Goal: Check status: Check status

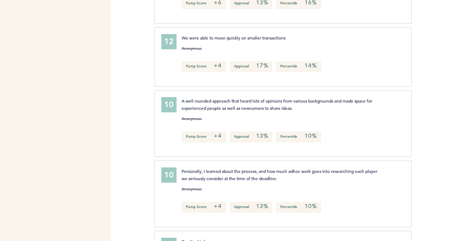
scroll to position [2921, 0]
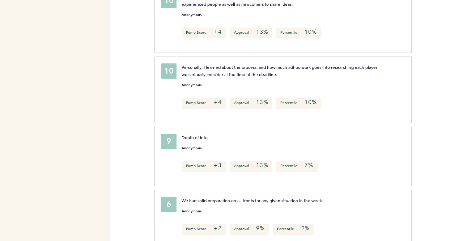
click at [140, 150] on div "Flights Pirates [EMAIL_ADDRESS][PERSON_NAME][DOMAIN_NAME] Team Domain: pirates …" at bounding box center [231, 120] width 463 height 241
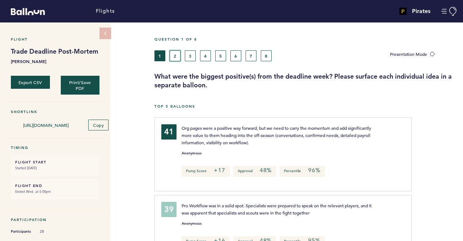
click at [174, 57] on button "2" at bounding box center [175, 55] width 11 height 11
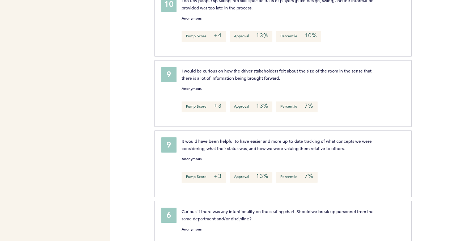
scroll to position [5224, 0]
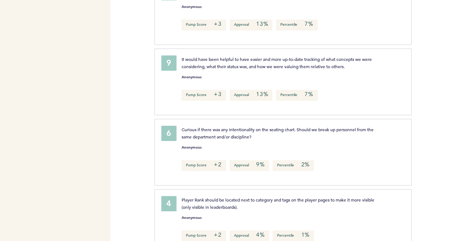
click at [149, 118] on div "Flights Pirates [EMAIL_ADDRESS][PERSON_NAME][DOMAIN_NAME] Team Domain: pirates …" at bounding box center [231, 120] width 463 height 241
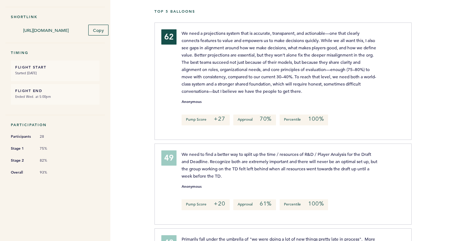
scroll to position [0, 0]
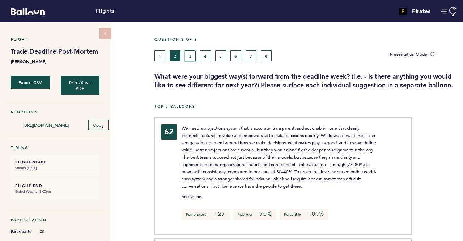
click at [189, 51] on button "3" at bounding box center [190, 55] width 11 height 11
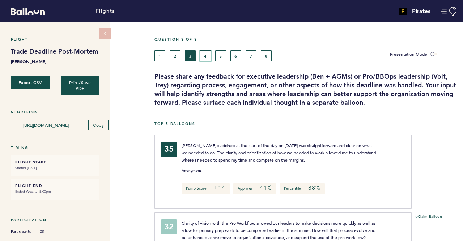
click at [208, 51] on button "4" at bounding box center [205, 55] width 11 height 11
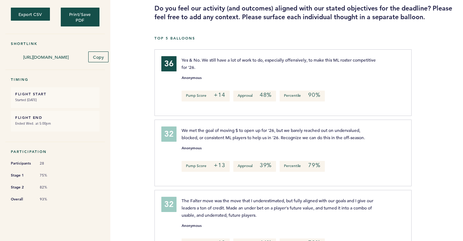
click at [145, 168] on div "Flight Trade Deadline Post-Mortem [PERSON_NAME] Export CSV Print/Save PDF Short…" at bounding box center [231, 63] width 463 height 218
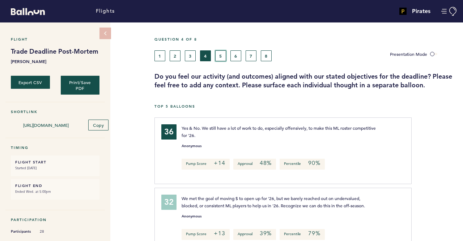
click at [219, 57] on button "5" at bounding box center [220, 55] width 11 height 11
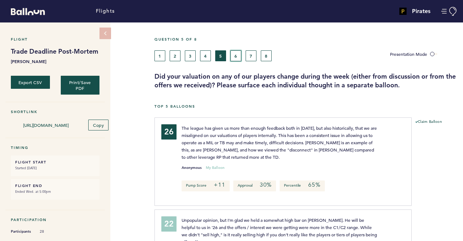
click at [234, 50] on button "6" at bounding box center [236, 55] width 11 height 11
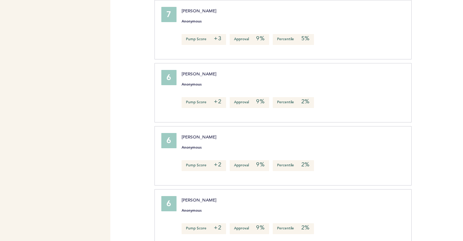
scroll to position [1547, 0]
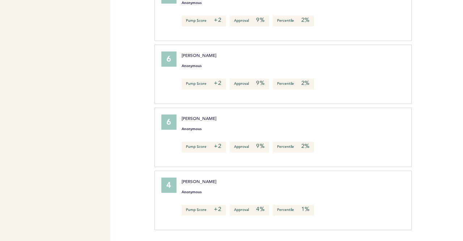
click at [127, 175] on div "Flights Pirates [EMAIL_ADDRESS][PERSON_NAME][DOMAIN_NAME] Team Domain: pirates …" at bounding box center [231, 120] width 463 height 241
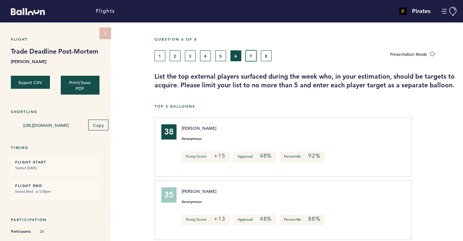
click at [252, 55] on button "7" at bounding box center [251, 55] width 11 height 11
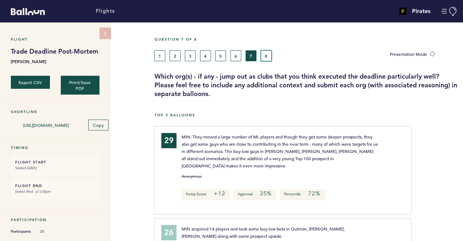
click at [264, 56] on button "8" at bounding box center [266, 55] width 11 height 11
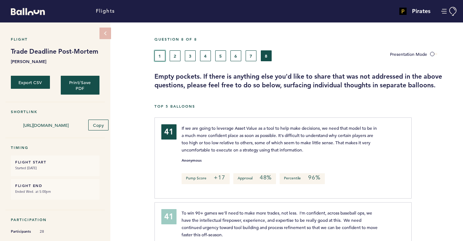
click at [161, 58] on button "1" at bounding box center [160, 55] width 11 height 11
